Goal: Browse casually

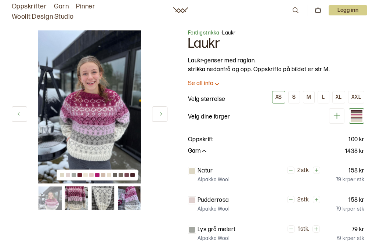
click at [165, 112] on button at bounding box center [159, 114] width 15 height 15
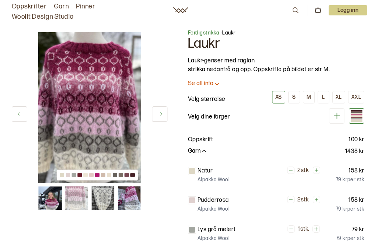
click at [136, 201] on img at bounding box center [130, 199] width 24 height 24
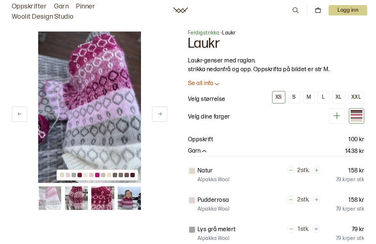
click at [163, 114] on button at bounding box center [159, 114] width 15 height 15
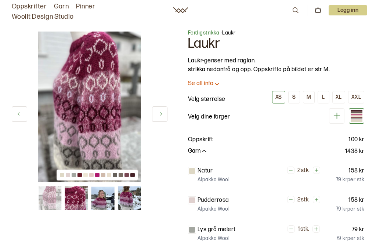
click at [161, 116] on icon at bounding box center [160, 114] width 6 height 6
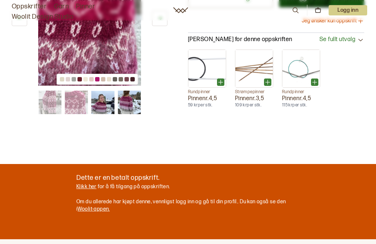
scroll to position [569, 0]
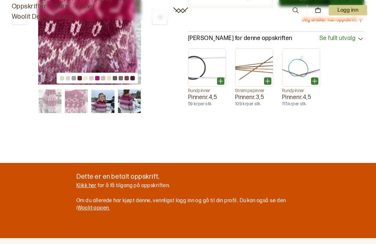
click at [109, 105] on img at bounding box center [103, 102] width 24 height 24
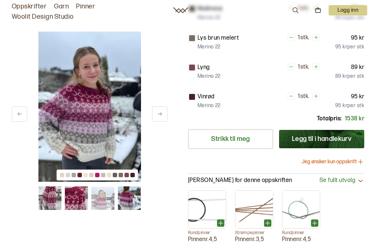
scroll to position [428, 0]
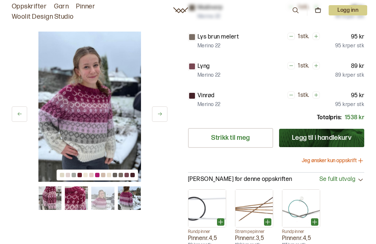
click at [130, 200] on img at bounding box center [130, 199] width 24 height 24
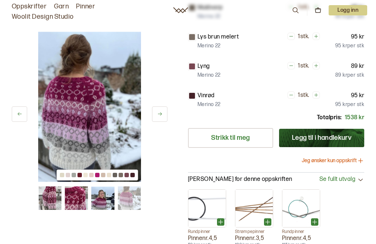
click at [107, 201] on img at bounding box center [103, 199] width 24 height 24
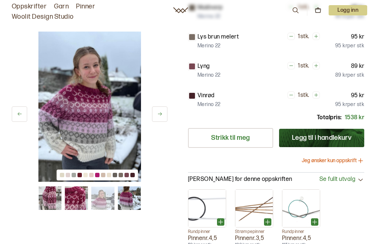
click at [79, 200] on img at bounding box center [77, 199] width 24 height 24
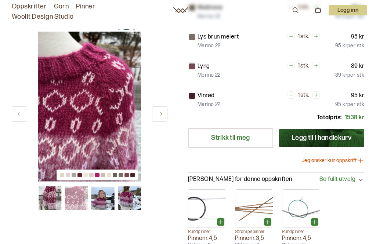
click at [56, 200] on img at bounding box center [50, 199] width 24 height 24
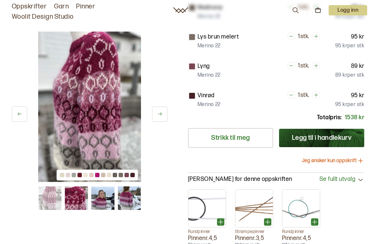
click at [52, 198] on img at bounding box center [50, 199] width 24 height 24
click at [83, 196] on img at bounding box center [77, 199] width 24 height 24
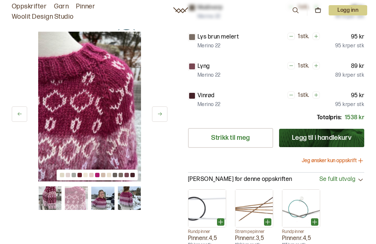
click at [114, 198] on img at bounding box center [103, 199] width 24 height 24
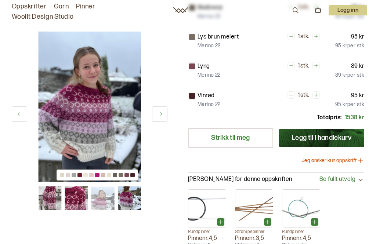
click at [129, 200] on img at bounding box center [130, 199] width 24 height 24
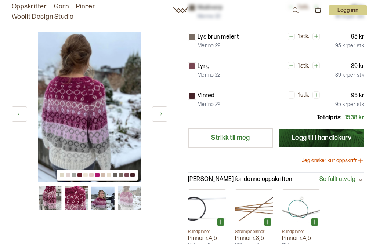
click at [98, 202] on img at bounding box center [103, 199] width 24 height 24
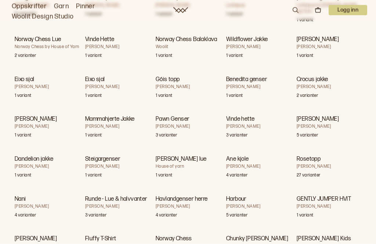
scroll to position [12201, 0]
